Goal: Download file/media

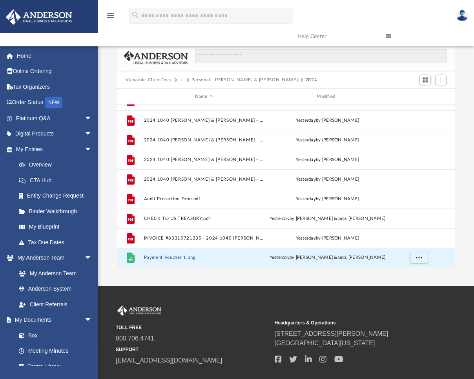
scroll to position [73, 0]
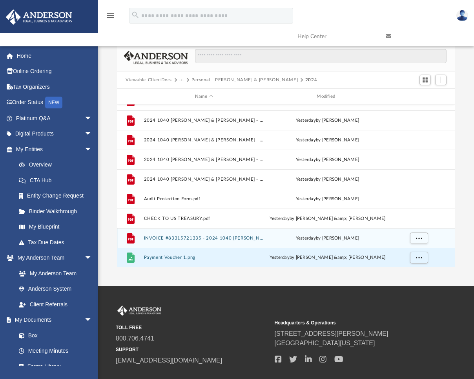
click at [188, 237] on button "INVOICE #83315721335 - 2024 1040 Sanchez, Frank & Bessey, Bradly.pdf" at bounding box center [204, 237] width 120 height 5
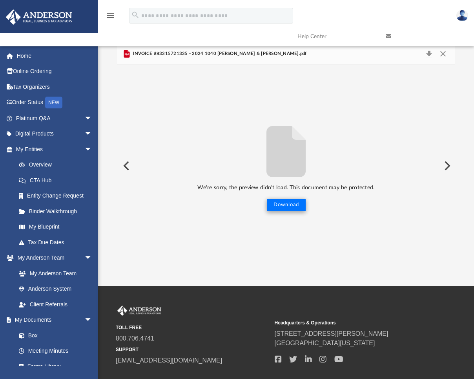
click at [282, 204] on button "Download" at bounding box center [286, 205] width 39 height 13
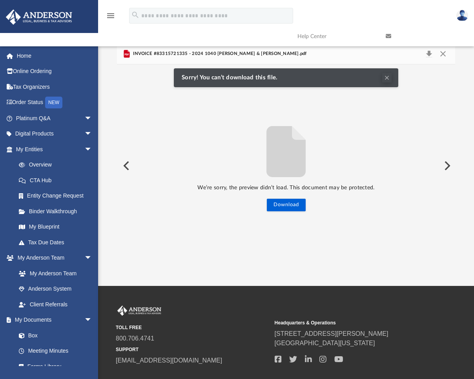
click at [388, 76] on button "Clear Notification" at bounding box center [386, 77] width 9 height 9
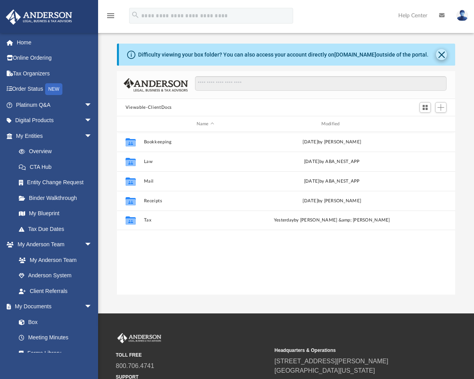
scroll to position [173, 332]
click at [443, 55] on button "Close" at bounding box center [441, 54] width 11 height 11
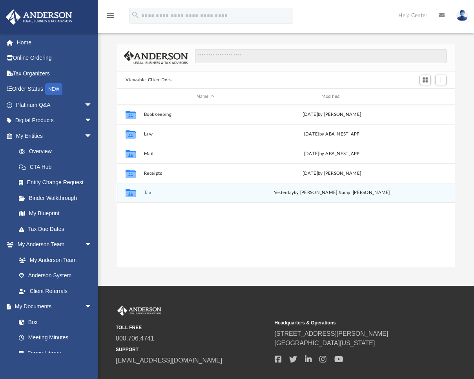
click at [147, 196] on div "Collaborated Folder Tax [DATE] by [PERSON_NAME] &amp; [PERSON_NAME]" at bounding box center [286, 193] width 338 height 20
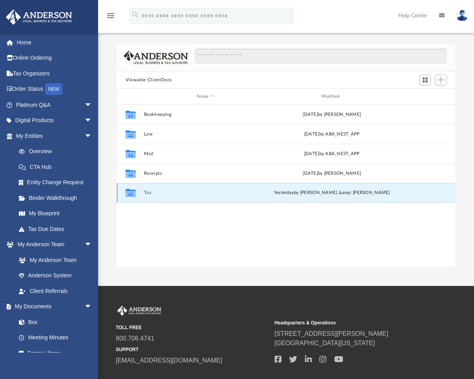
click at [146, 191] on button "Tax" at bounding box center [205, 192] width 123 height 5
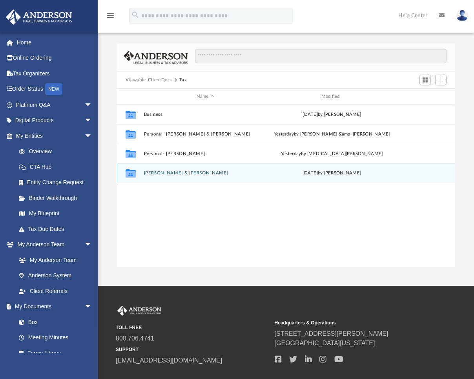
click at [160, 173] on button "[PERSON_NAME] & [PERSON_NAME]" at bounding box center [205, 172] width 123 height 5
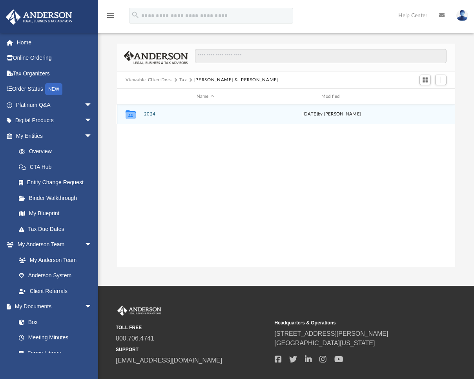
click at [148, 113] on button "2024" at bounding box center [205, 113] width 123 height 5
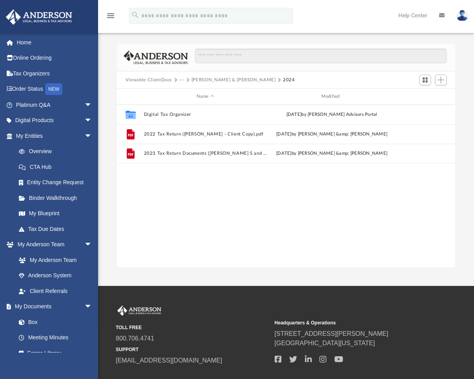
click at [232, 80] on button "[PERSON_NAME] & [PERSON_NAME]" at bounding box center [233, 79] width 84 height 7
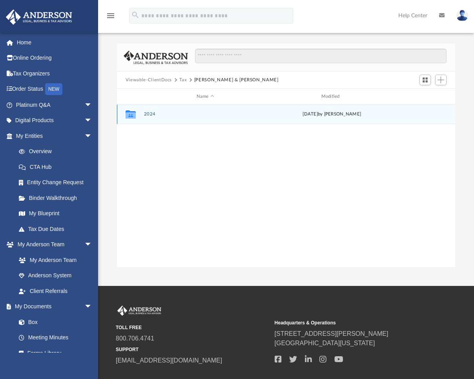
click at [129, 117] on icon "grid" at bounding box center [131, 115] width 10 height 6
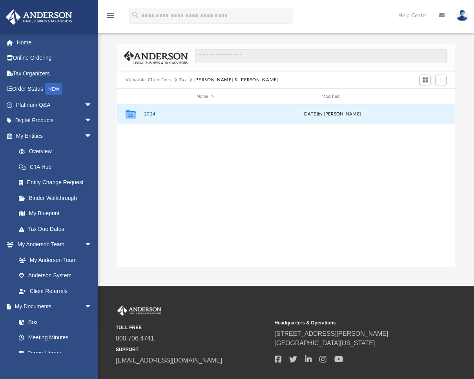
click at [129, 115] on icon "grid" at bounding box center [131, 114] width 10 height 8
click at [160, 80] on button "Viewable-ClientDocs" at bounding box center [149, 79] width 46 height 7
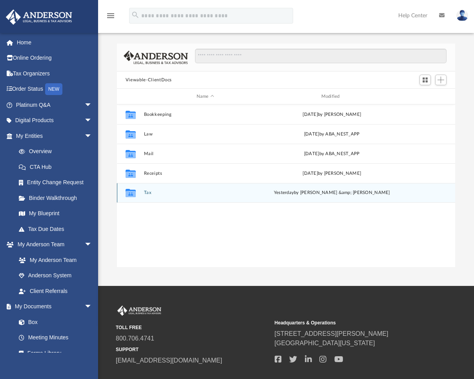
click at [148, 191] on button "Tax" at bounding box center [205, 192] width 123 height 5
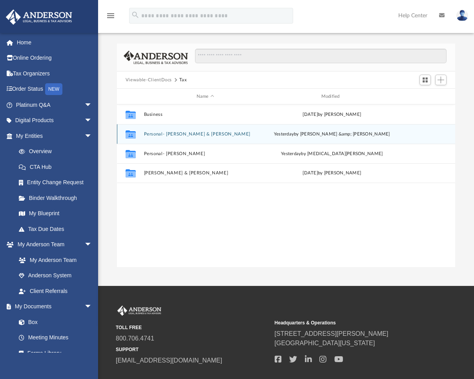
click at [152, 135] on button "Personal- [PERSON_NAME] & [PERSON_NAME]" at bounding box center [205, 133] width 123 height 5
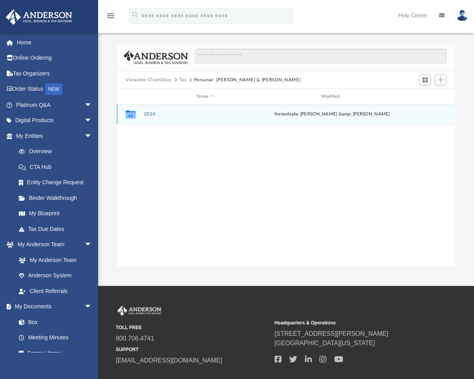
click at [150, 114] on button "2024" at bounding box center [205, 113] width 123 height 5
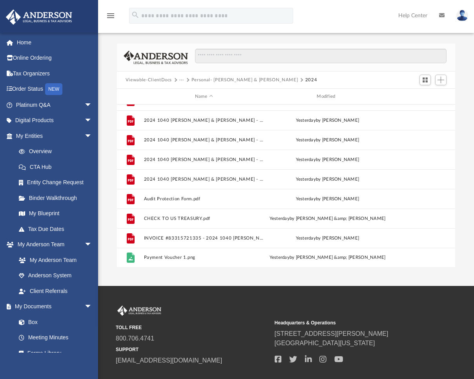
scroll to position [73, 0]
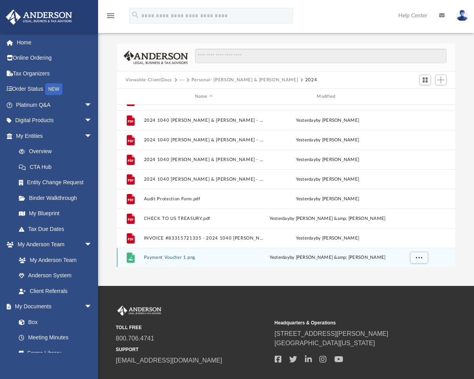
click at [155, 258] on button "Payment Voucher 1.png" at bounding box center [204, 257] width 120 height 5
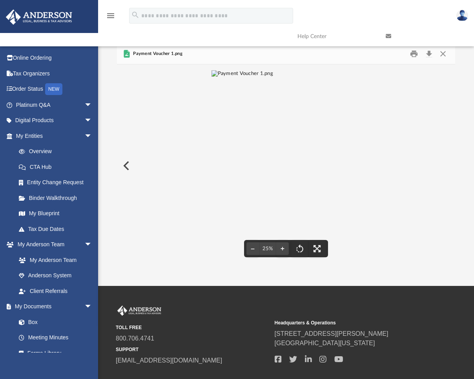
click at [273, 223] on img "File preview" at bounding box center [242, 165] width 62 height 191
click at [319, 71] on img "File preview" at bounding box center [286, 67] width 179 height 7
click at [273, 223] on img "File preview" at bounding box center [242, 165] width 62 height 191
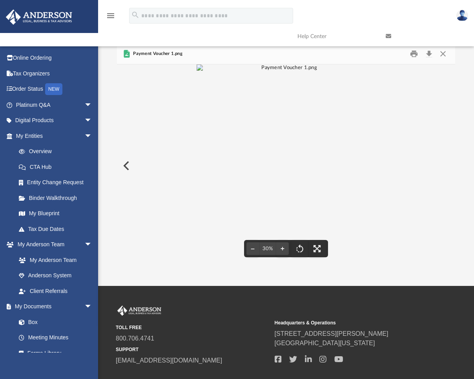
scroll to position [16, 0]
click at [430, 51] on link at bounding box center [424, 36] width 88 height 31
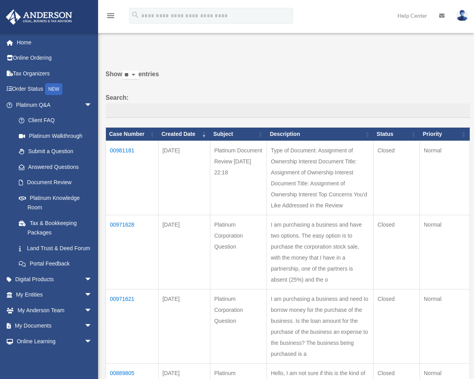
click at [313, 51] on p at bounding box center [285, 47] width 370 height 11
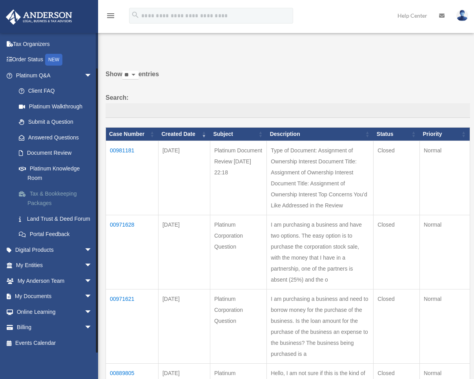
scroll to position [34, 0]
click at [84, 295] on span "arrow_drop_down" at bounding box center [92, 296] width 16 height 16
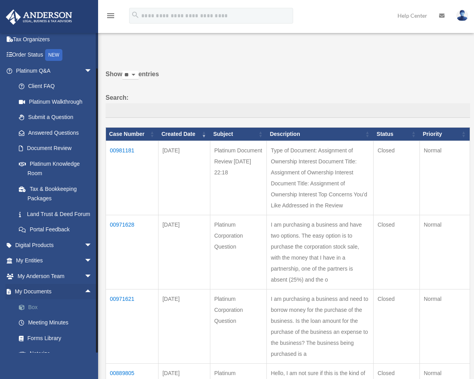
click at [33, 314] on link "Box" at bounding box center [57, 307] width 93 height 16
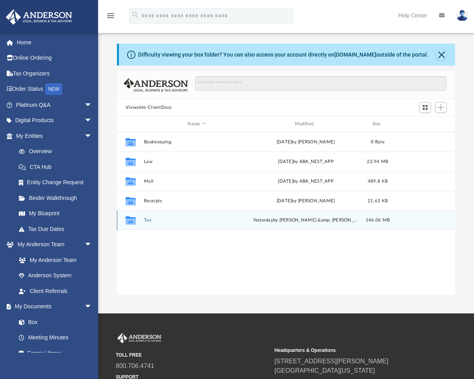
scroll to position [6, 6]
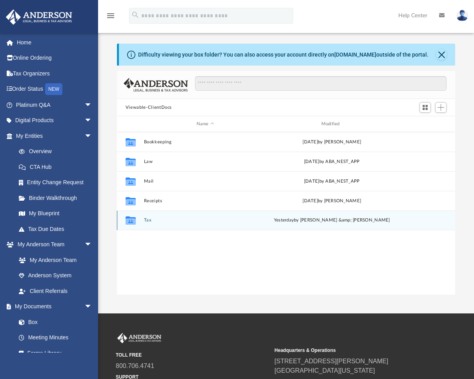
click at [148, 220] on button "Tax" at bounding box center [205, 219] width 123 height 5
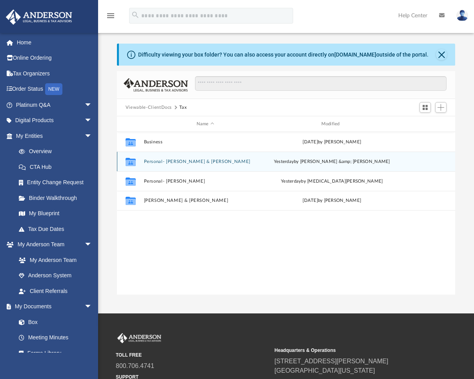
click at [173, 161] on button "Personal- Frank & Bradly" at bounding box center [205, 161] width 123 height 5
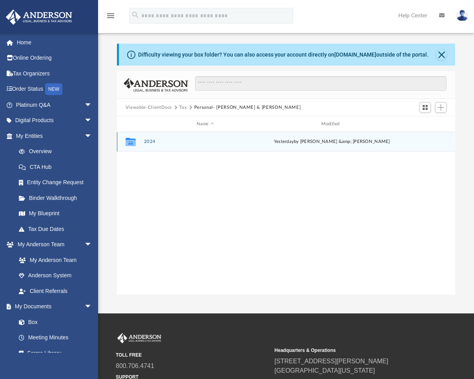
click at [150, 141] on button "2024" at bounding box center [205, 141] width 123 height 5
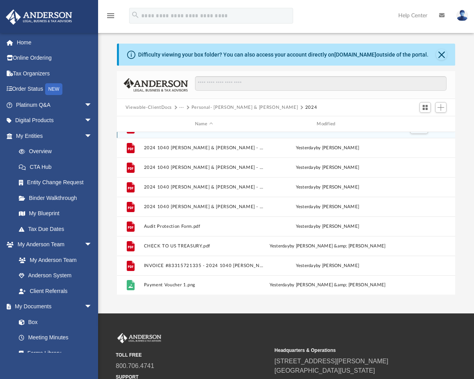
scroll to position [73, 0]
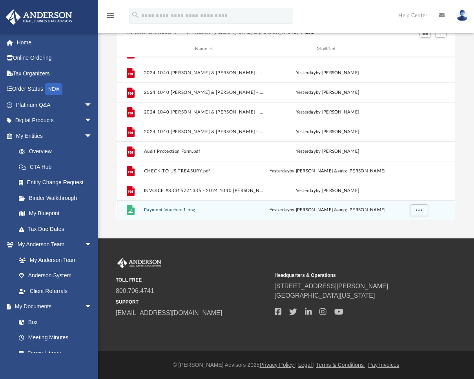
click at [181, 211] on button "Payment Voucher 1.png" at bounding box center [204, 209] width 120 height 5
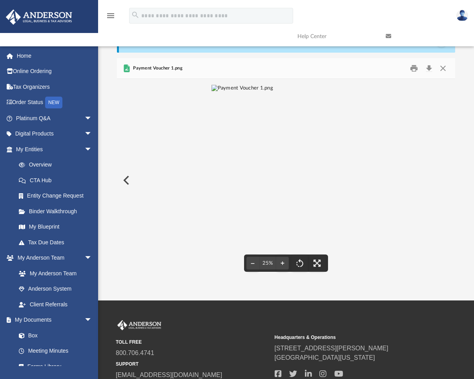
scroll to position [11, 0]
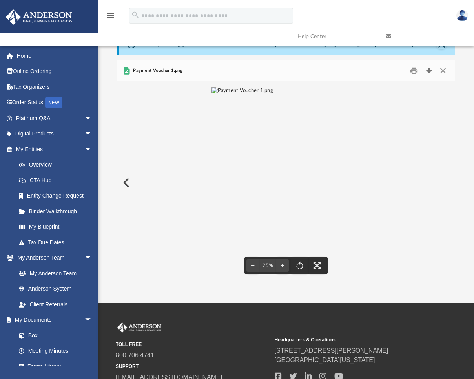
click at [429, 67] on button "Download" at bounding box center [429, 71] width 14 height 12
click at [441, 70] on button "Close" at bounding box center [443, 71] width 14 height 12
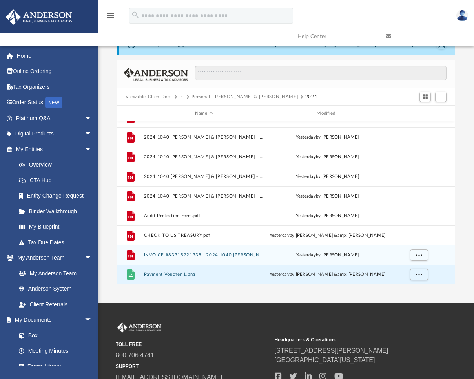
click at [160, 254] on button "INVOICE #83315721335 - 2024 1040 [PERSON_NAME] & [PERSON_NAME].pdf" at bounding box center [204, 254] width 120 height 5
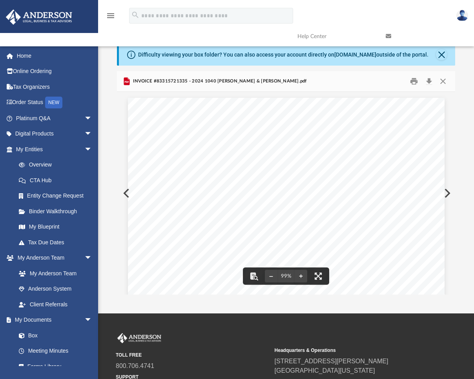
scroll to position [0, 0]
